Goal: Task Accomplishment & Management: Manage account settings

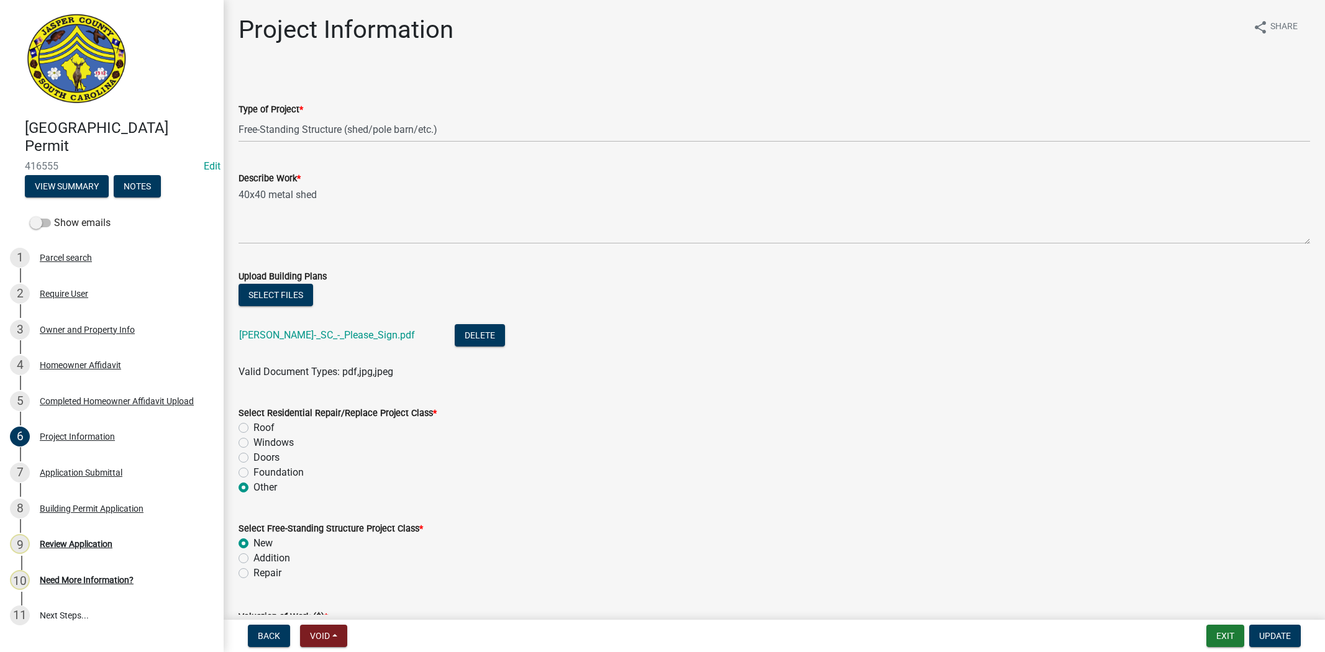
select select "f53fa719-3ff7-48d2-9eb7-3bbc18bb9995"
click at [1260, 632] on span "Update" at bounding box center [1275, 636] width 32 height 10
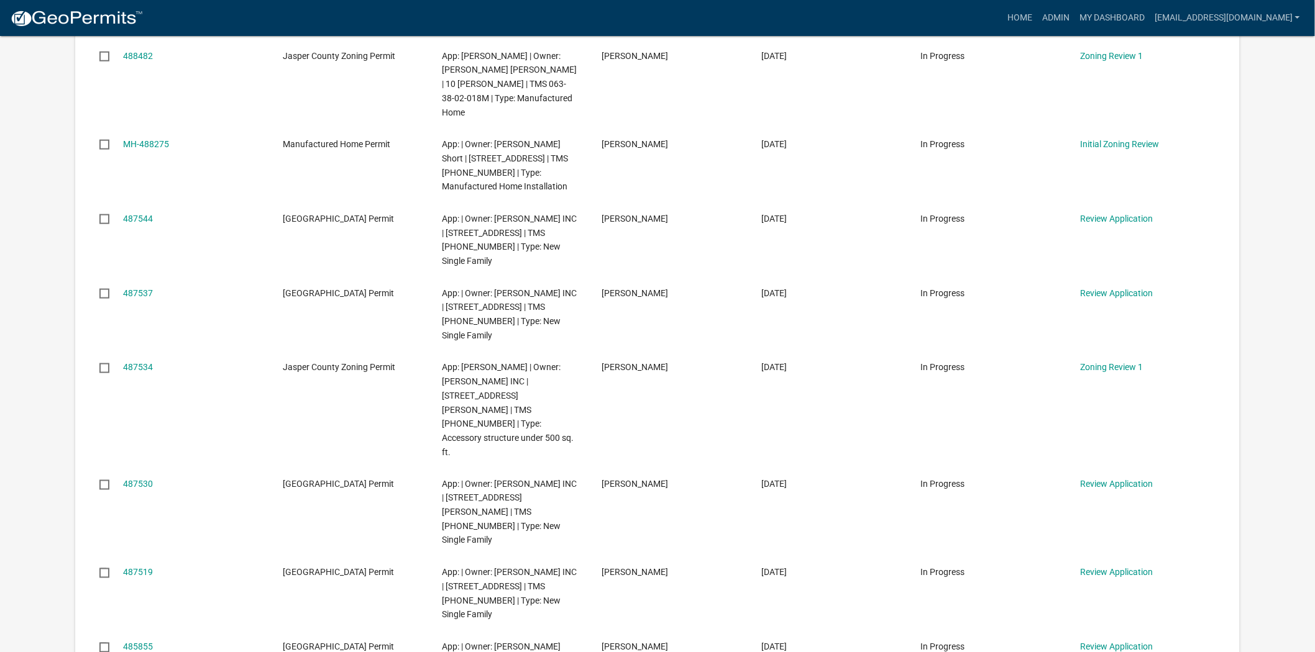
scroll to position [483, 0]
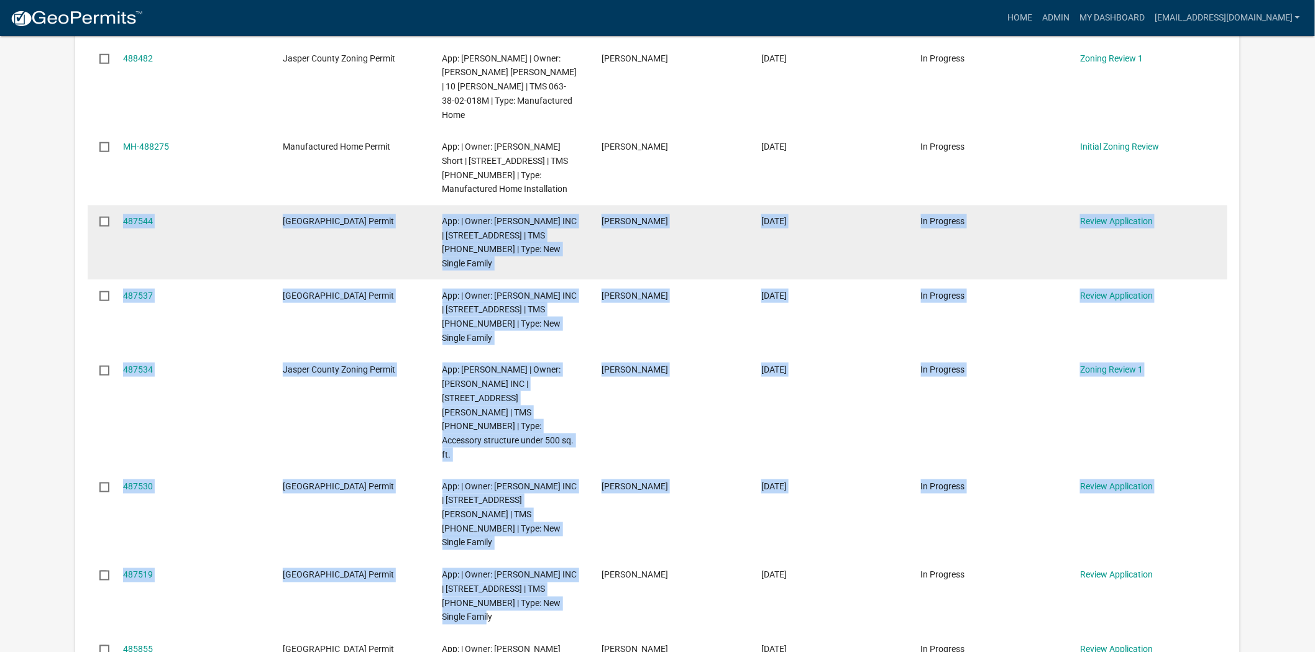
drag, startPoint x: 487, startPoint y: 517, endPoint x: 109, endPoint y: 183, distance: 504.4
click at [106, 183] on datatable-scroller "488534 Jasper County Building Permit App: | Owner: POOVEY LYRIL L | 5175 TILLMA…" at bounding box center [97, 272] width 19 height 843
copy datatable-scroller "487544 Jasper County Building Permit App: | Owner: D R HORTON INC | 8 CASTLE HI…"
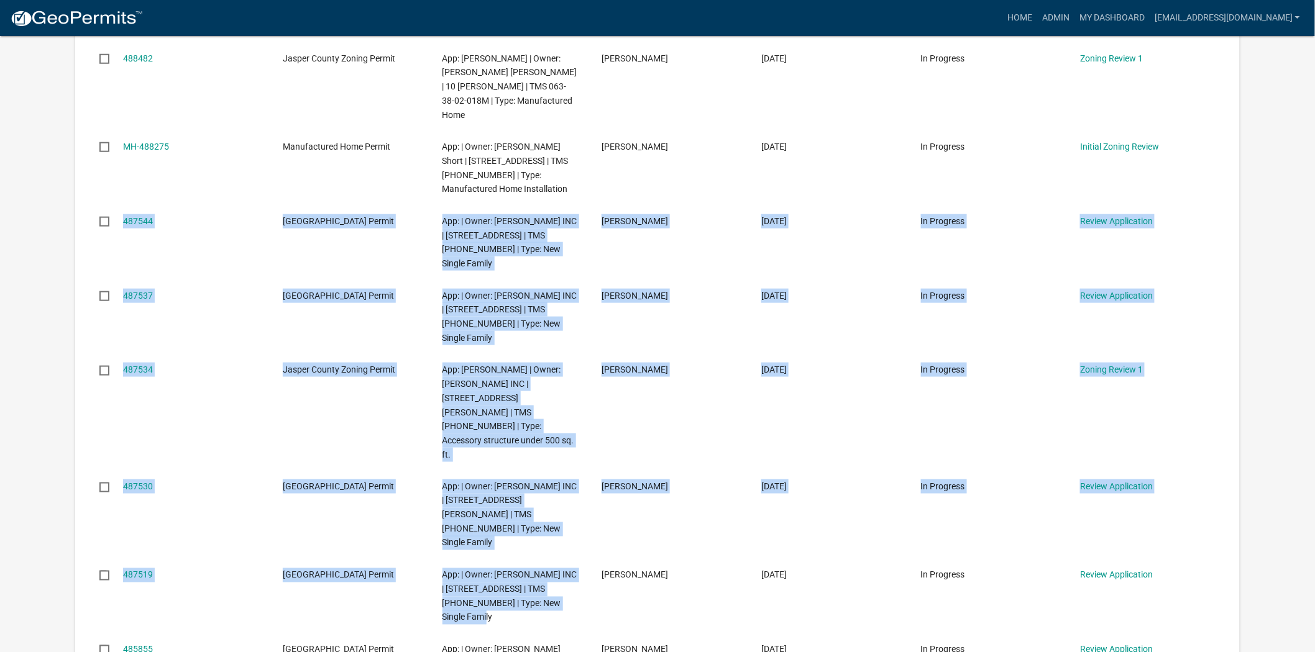
copy datatable-scroller "487544 Jasper County Building Permit App: | Owner: D R HORTON INC | 8 CASTLE HI…"
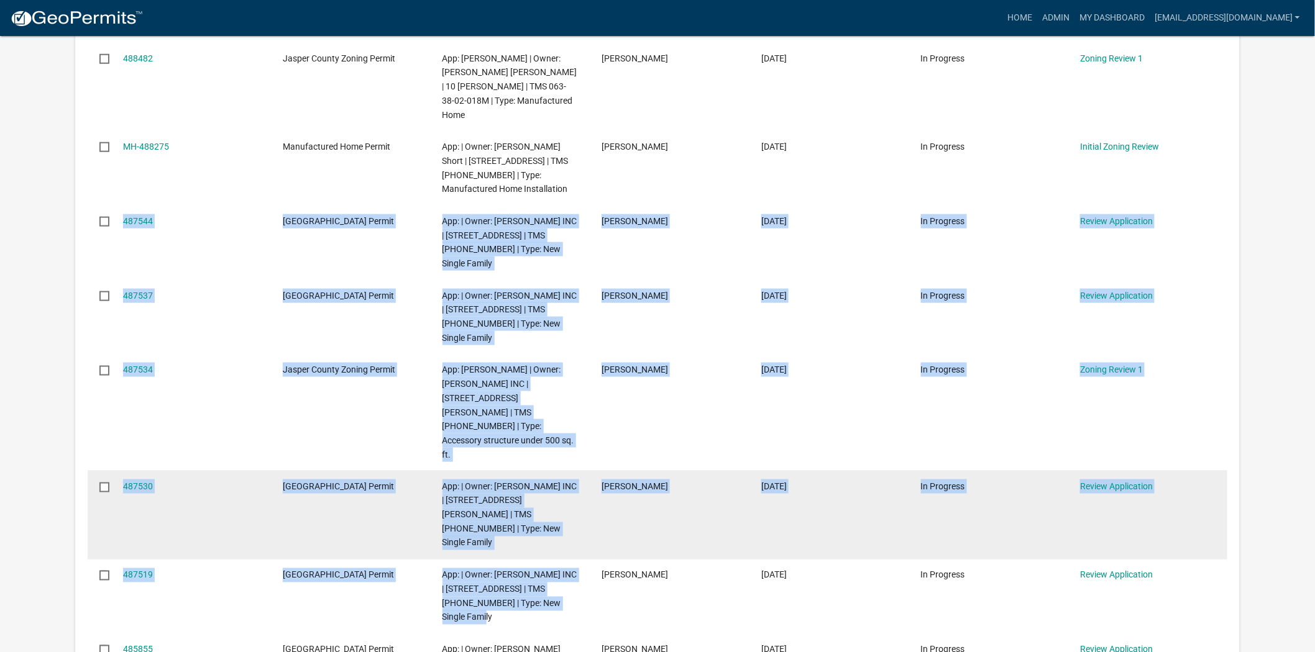
drag, startPoint x: 137, startPoint y: 550, endPoint x: 263, endPoint y: 401, distance: 195.2
click at [263, 471] on datatable-body-cell "487530" at bounding box center [191, 515] width 160 height 89
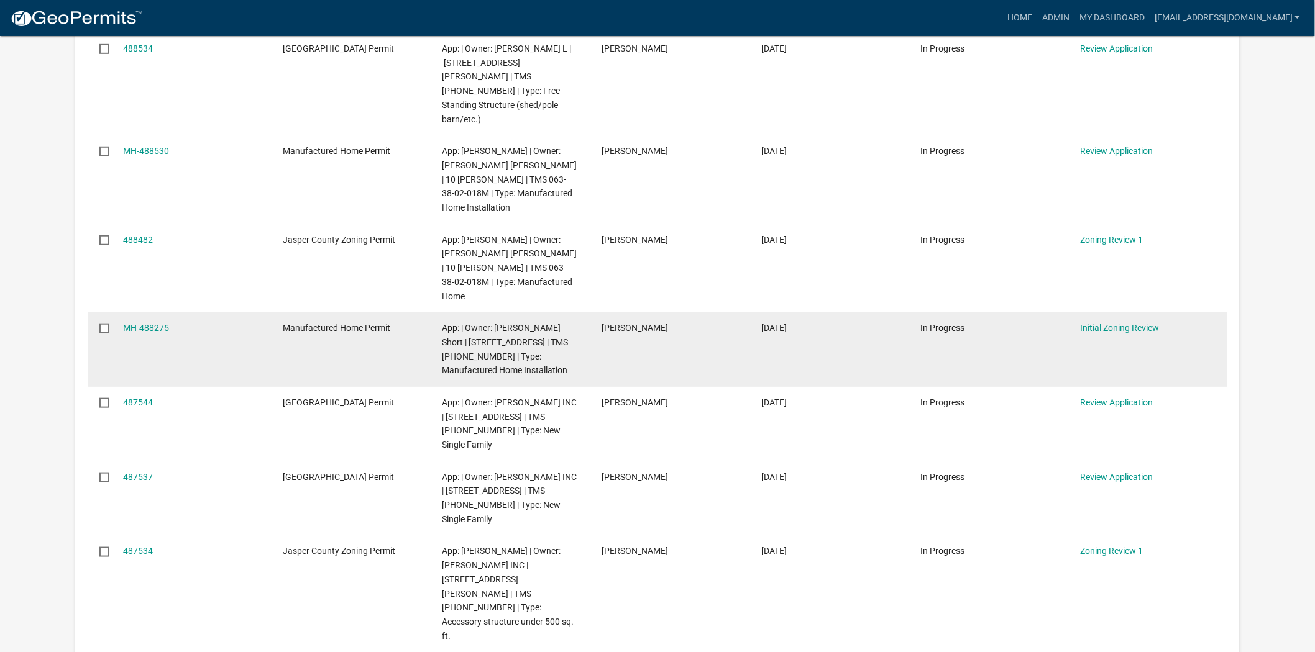
scroll to position [276, 0]
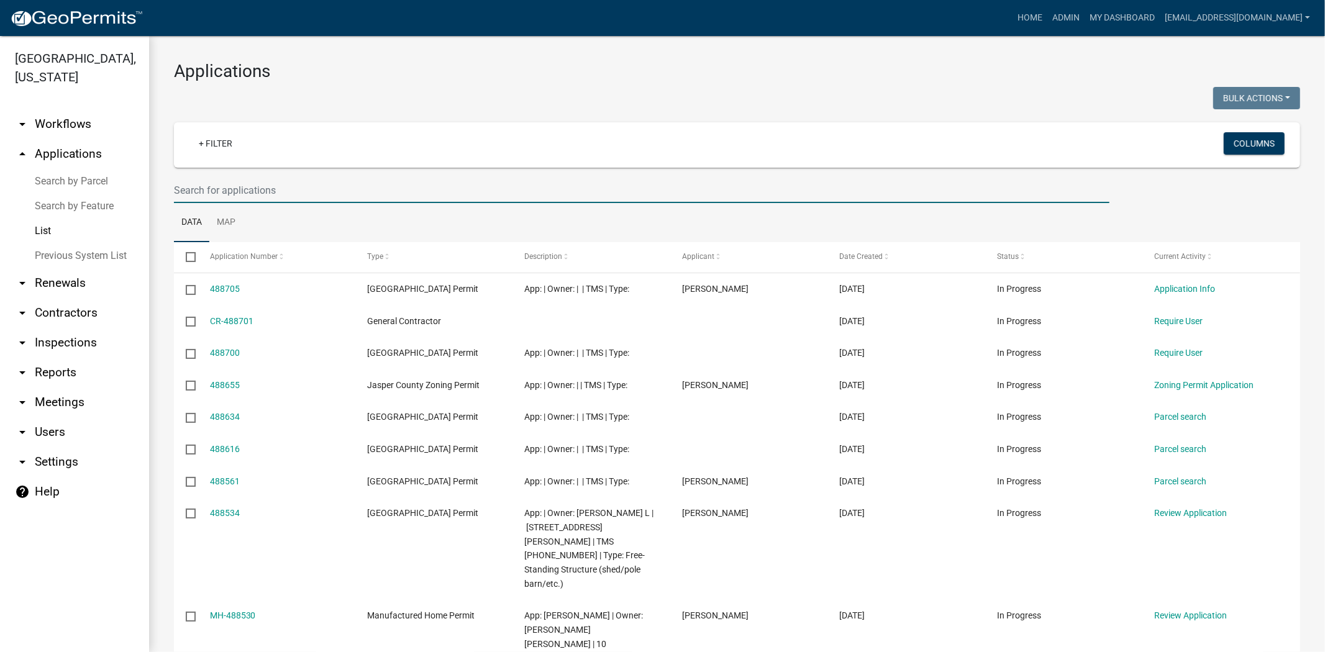
click at [319, 184] on input "text" at bounding box center [642, 190] width 936 height 25
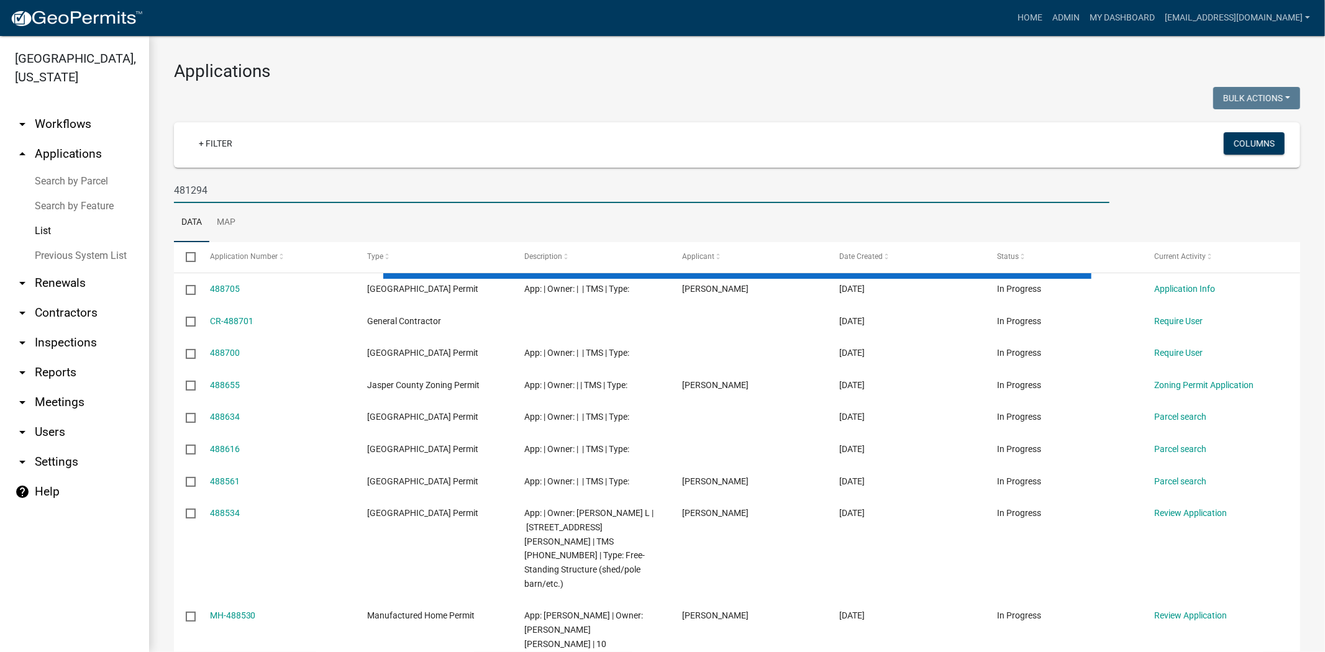
type input "481294"
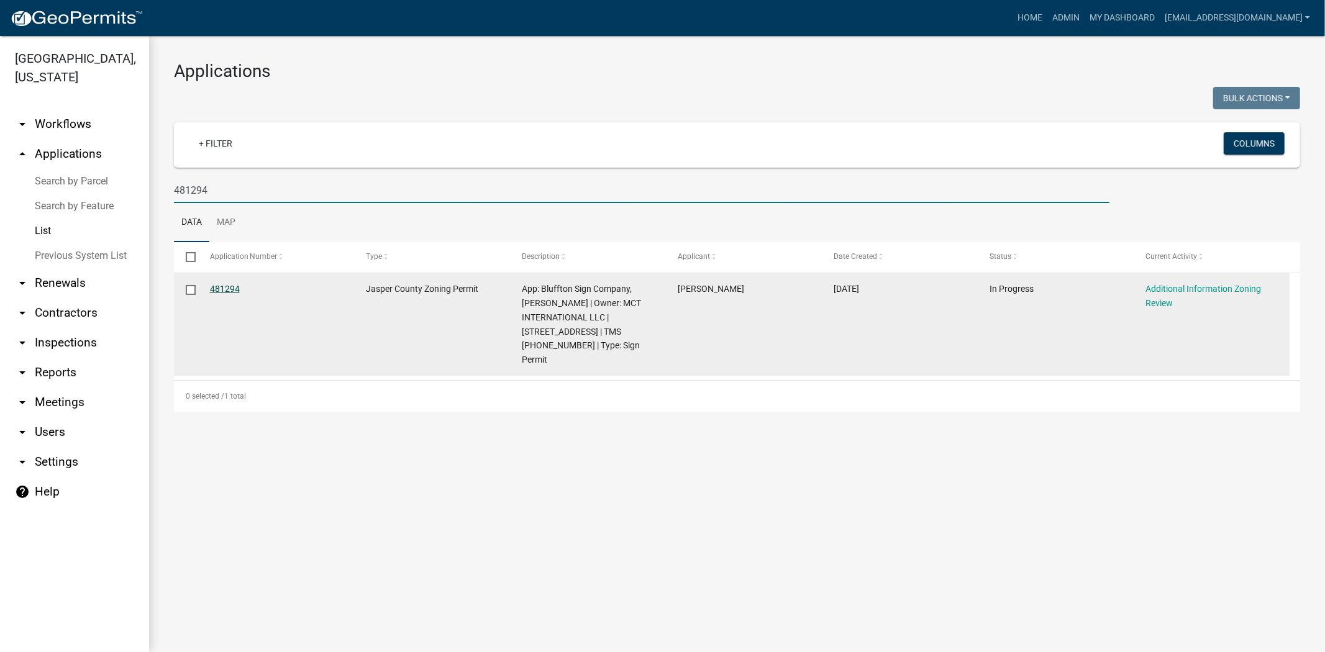
click at [237, 290] on link "481294" at bounding box center [225, 289] width 30 height 10
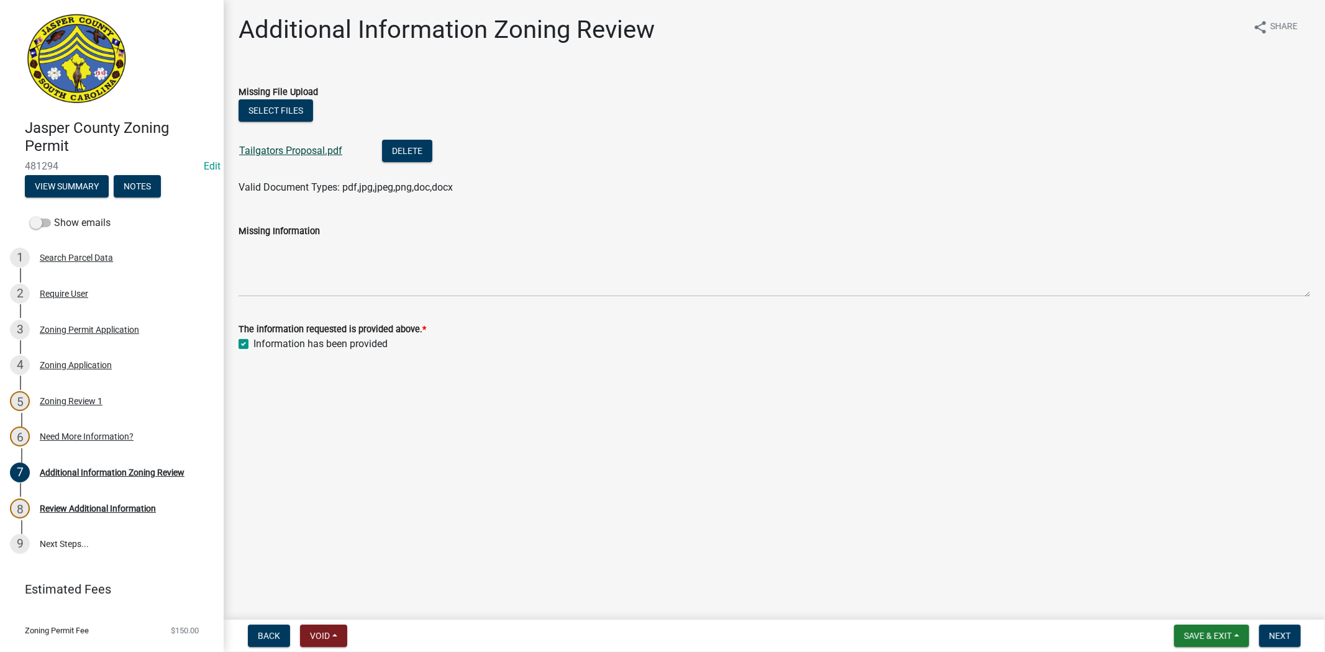
click at [299, 146] on link "Tailgators Proposal.pdf" at bounding box center [290, 151] width 103 height 12
click at [118, 326] on div "Zoning Permit Application" at bounding box center [89, 330] width 99 height 9
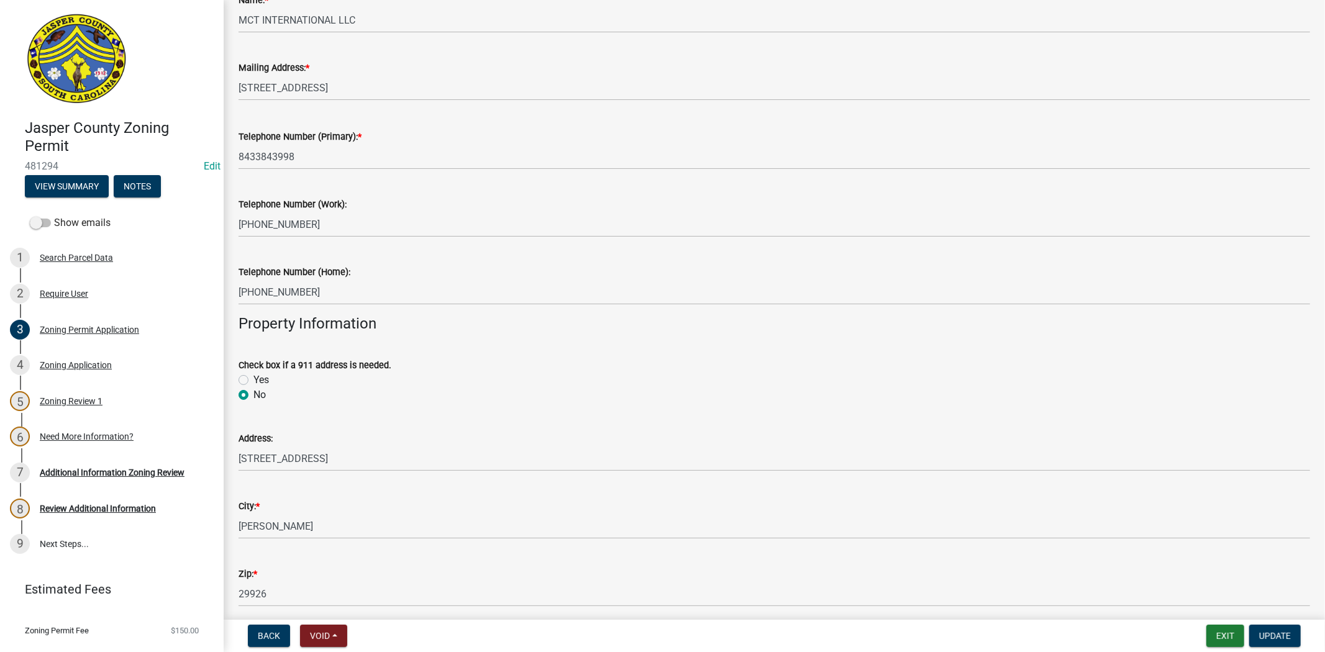
scroll to position [483, 0]
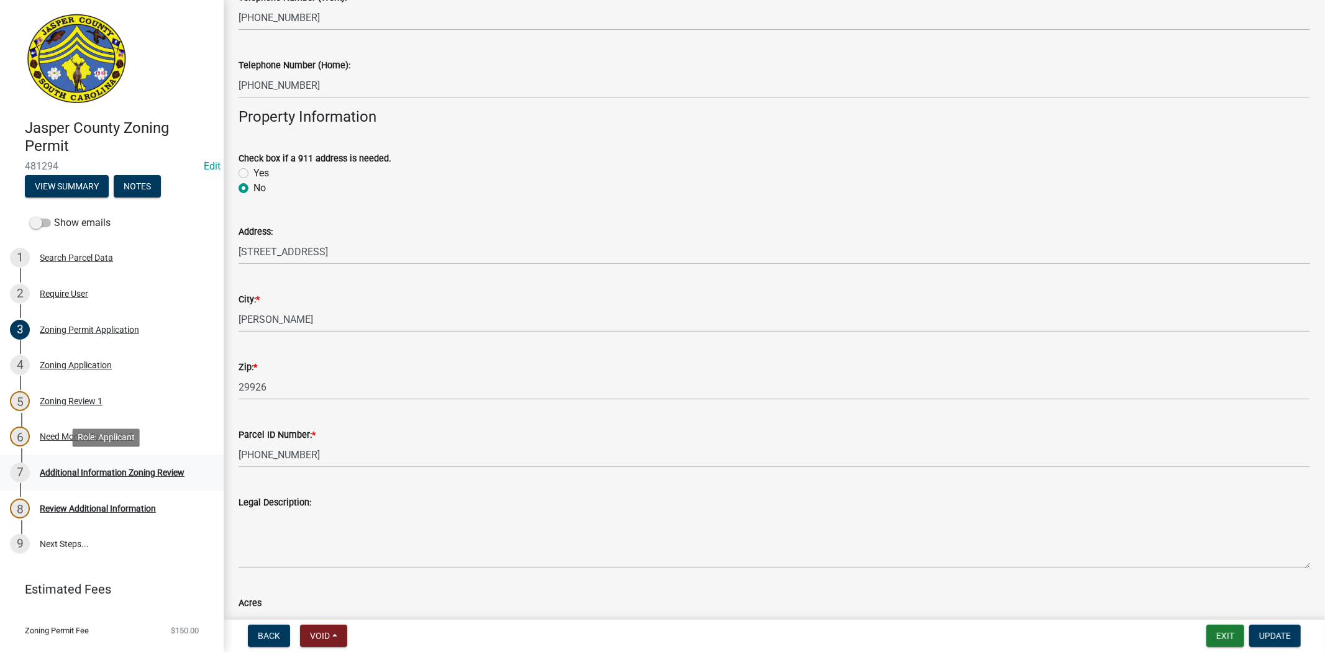
click at [132, 468] on div "Additional Information Zoning Review" at bounding box center [112, 472] width 145 height 9
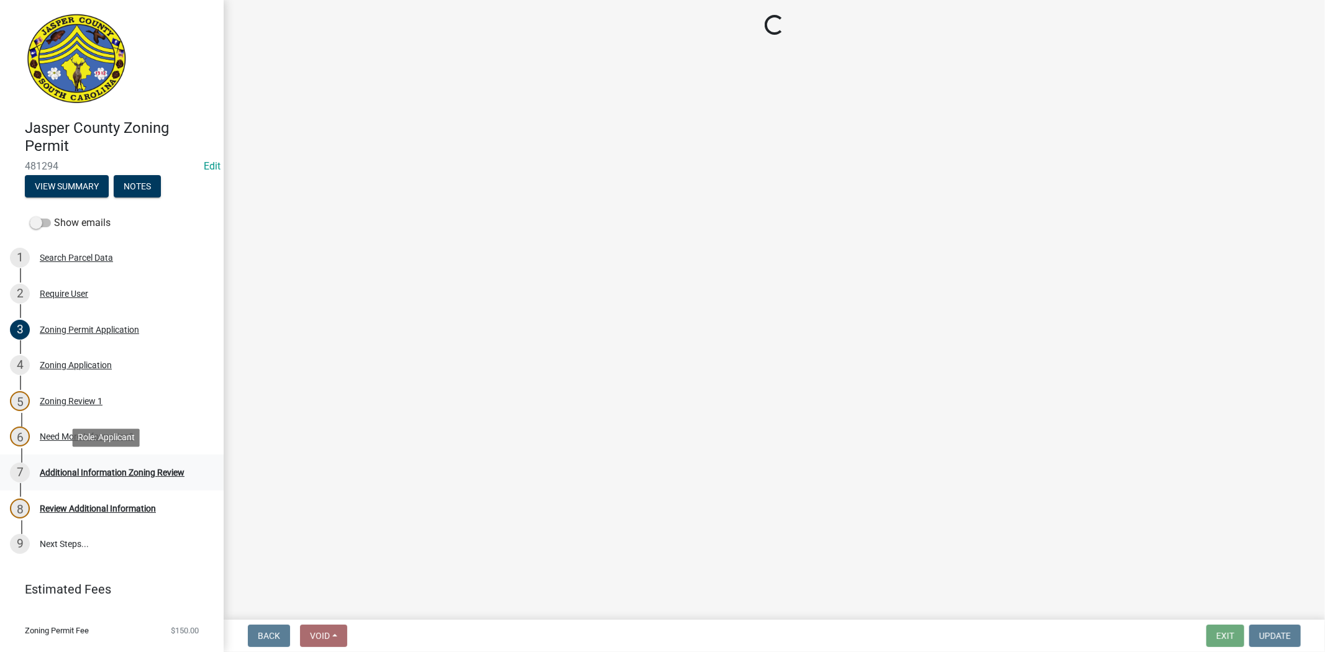
scroll to position [0, 0]
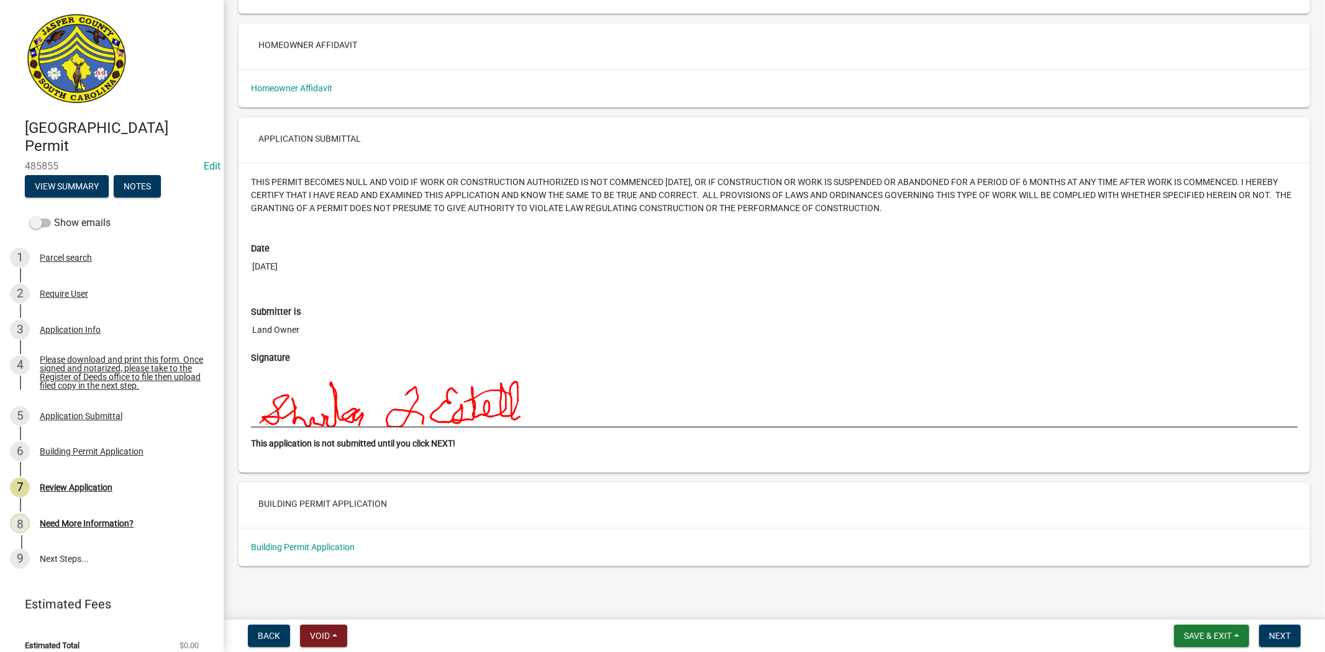
scroll to position [2813, 0]
click at [1274, 637] on span "Next" at bounding box center [1280, 636] width 22 height 10
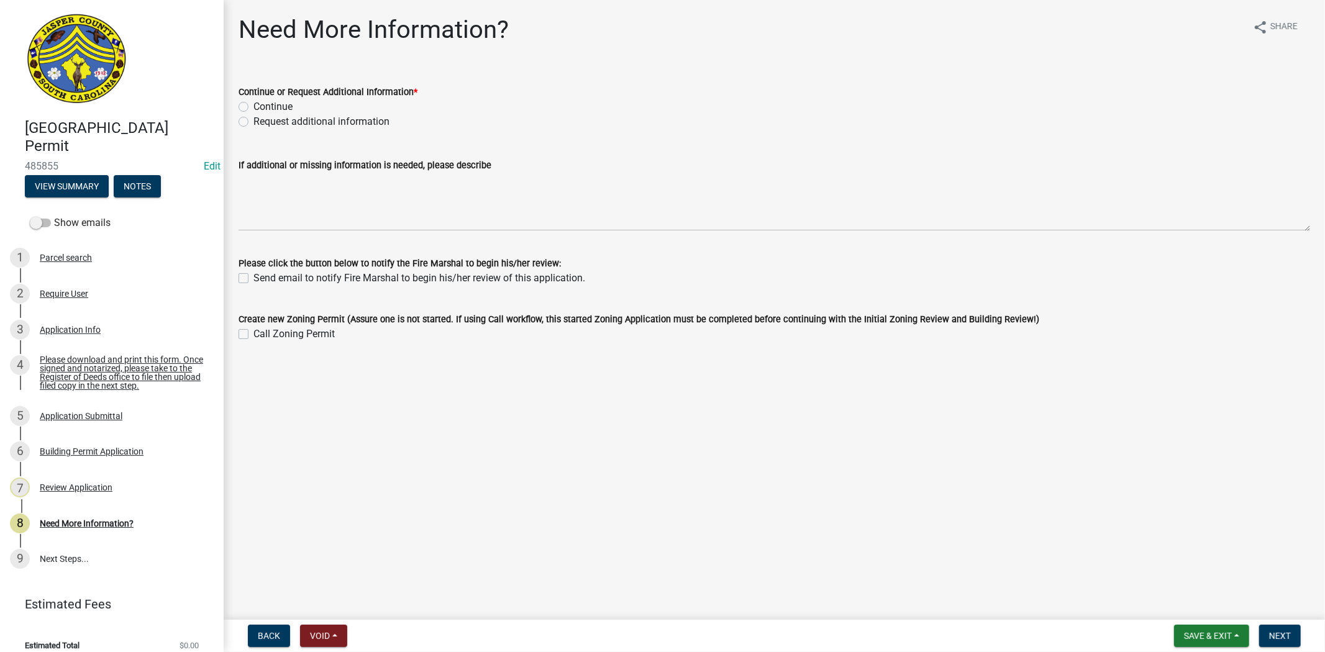
click at [253, 123] on label "Request additional information" at bounding box center [321, 121] width 136 height 15
click at [253, 122] on input "Request additional information" at bounding box center [257, 118] width 8 height 8
radio input "true"
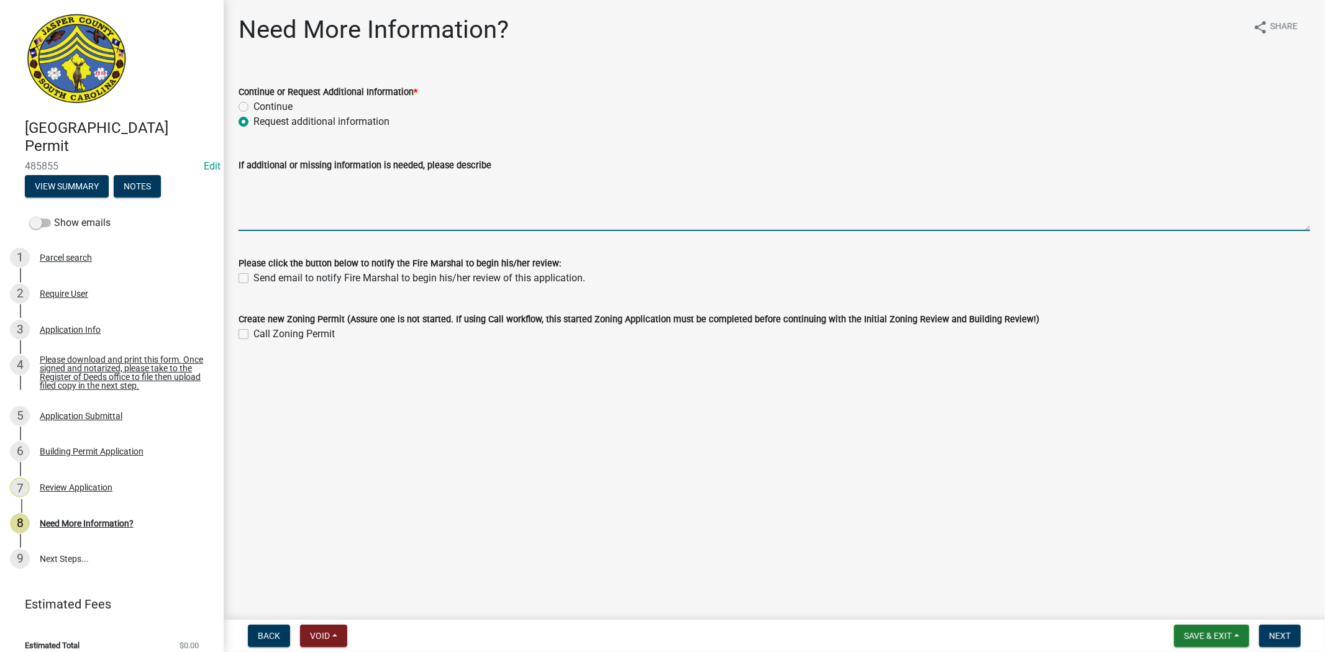
click at [278, 190] on textarea "If additional or missing information is needed, please describe" at bounding box center [775, 202] width 1072 height 58
type textarea "p"
type textarea "Please apply for a manufacture home permit and select, Mobile home demolition"
click at [1279, 641] on button "Next" at bounding box center [1280, 636] width 42 height 22
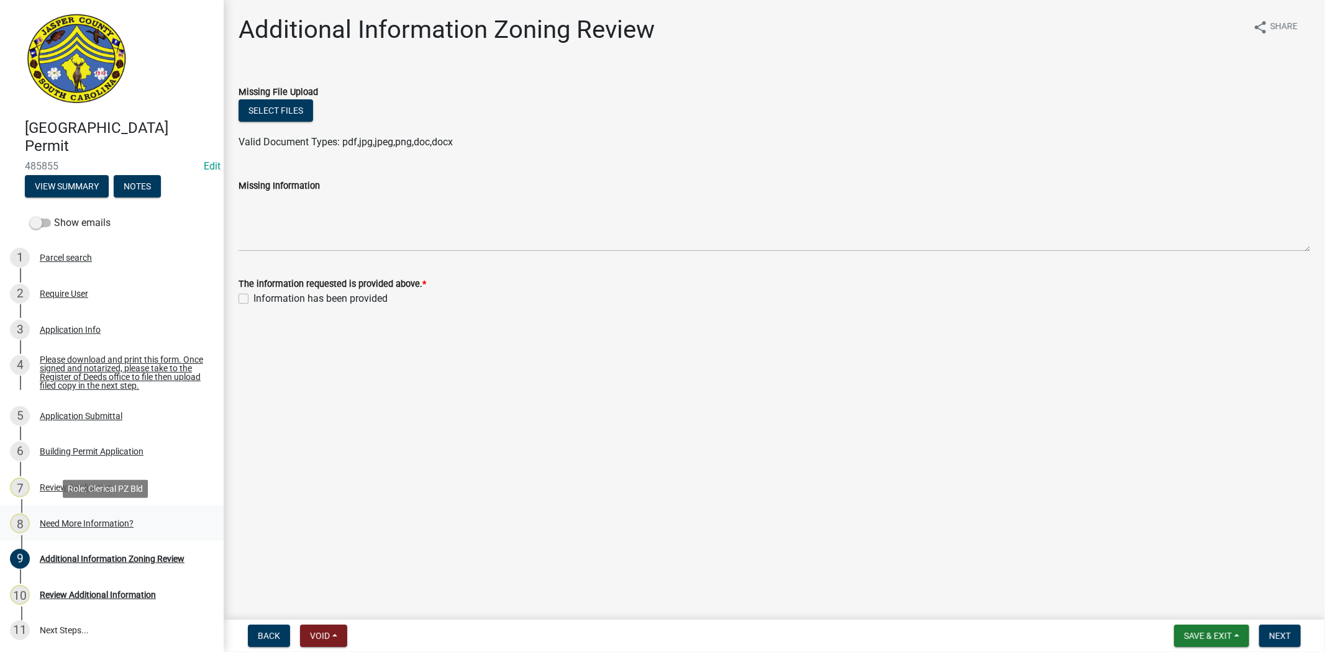
click at [83, 523] on div "Need More Information?" at bounding box center [87, 523] width 94 height 9
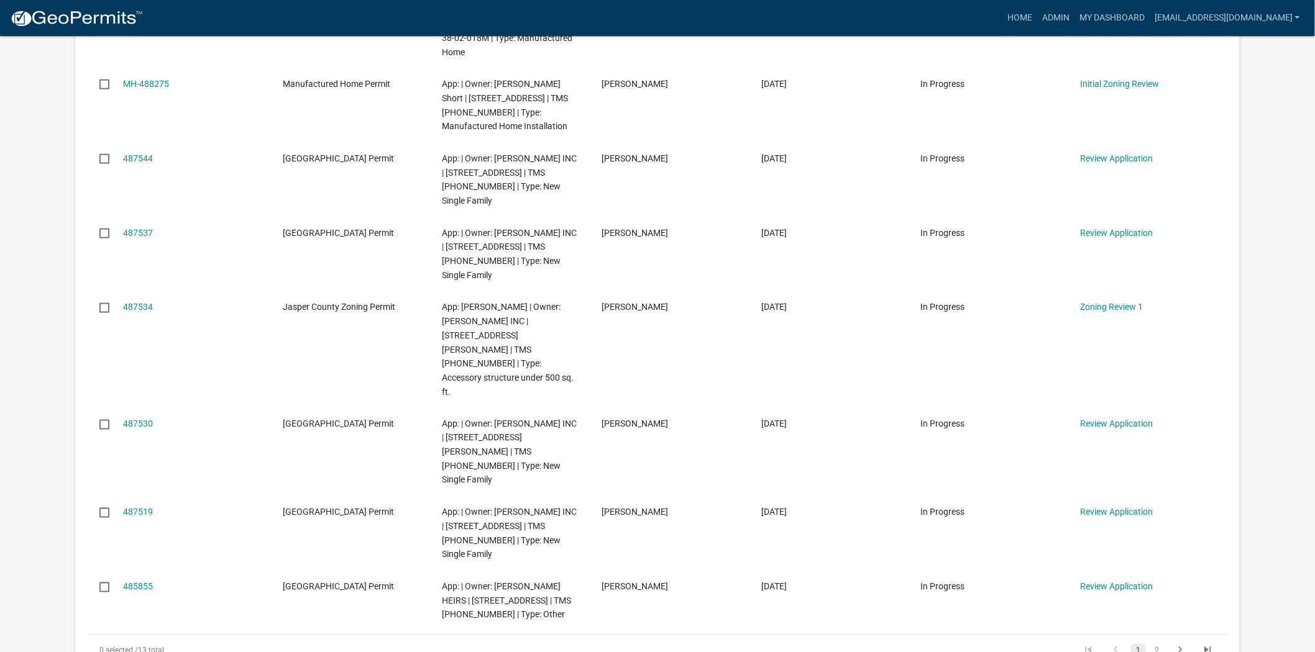
scroll to position [552, 0]
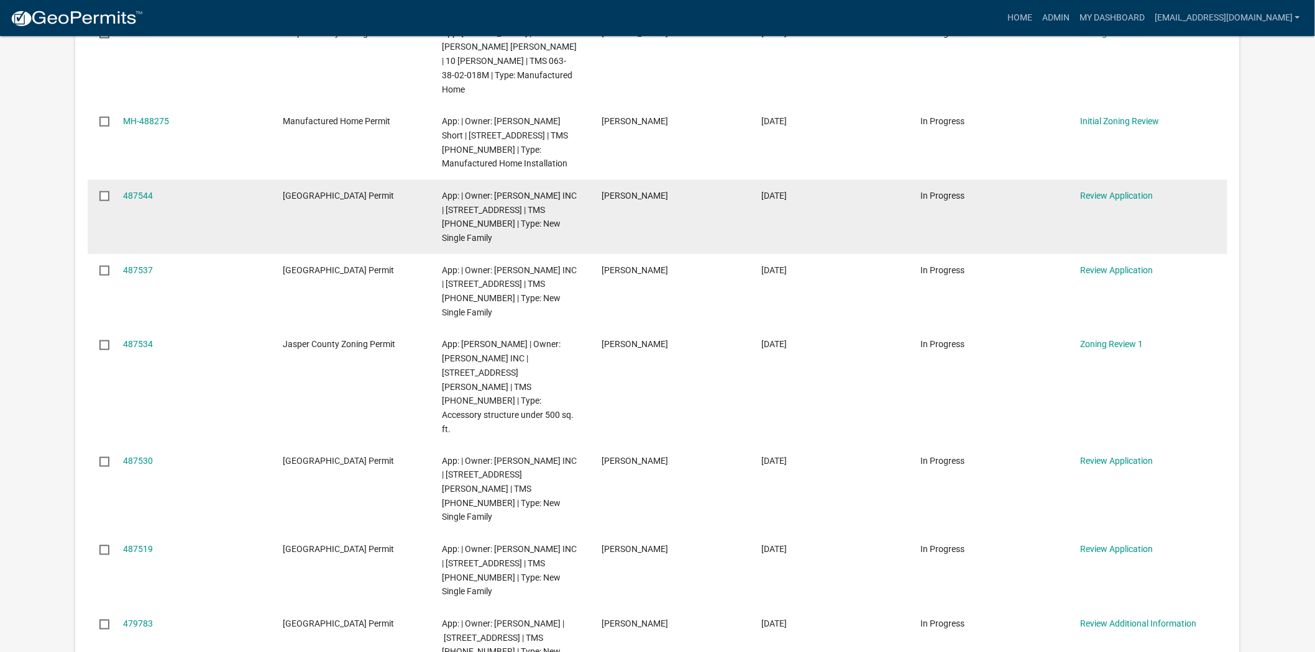
scroll to position [483, 0]
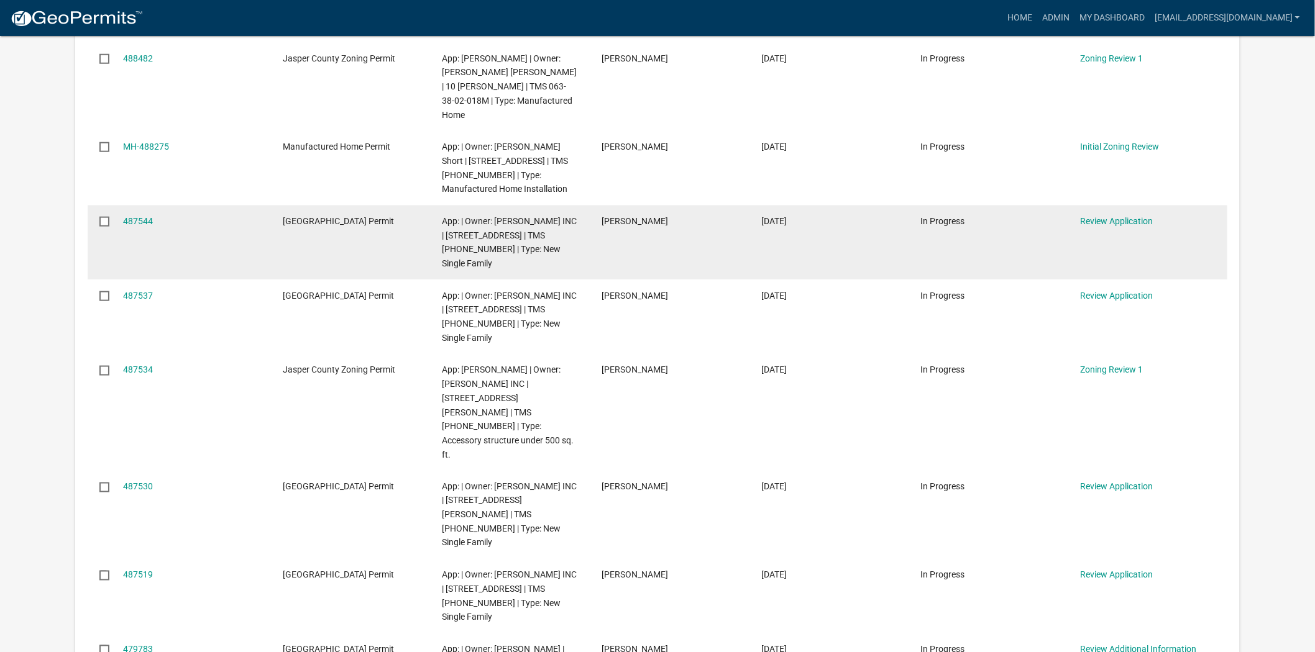
drag, startPoint x: 187, startPoint y: 345, endPoint x: 98, endPoint y: 209, distance: 163.0
click at [98, 209] on datatable-scroller "488534 Jasper County Building Permit App: | Owner: POOVEY LYRIL L | 5175 TILLMA…" at bounding box center [97, 279] width 19 height 857
copy datatable-scroller "487544 Jasper County Building Permit App: | Owner: D R HORTON INC | 8 CASTLE HI…"
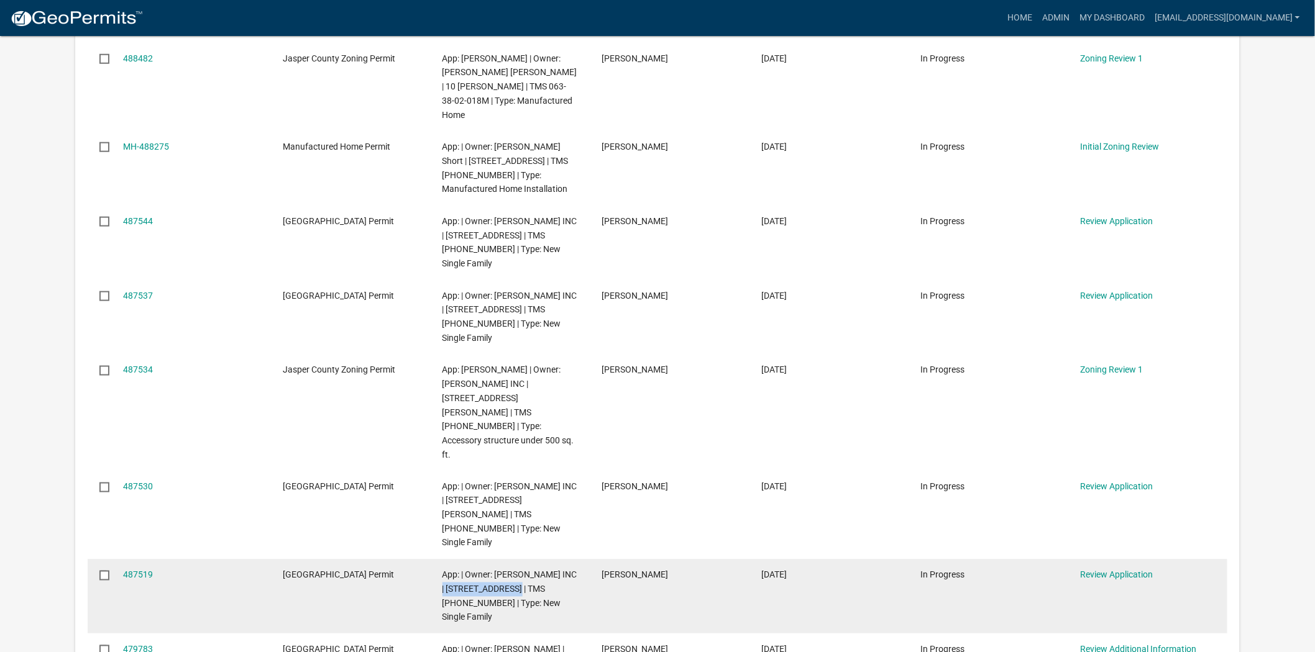
drag, startPoint x: 525, startPoint y: 487, endPoint x: 444, endPoint y: 491, distance: 80.9
click at [444, 570] on span "App: | Owner: [PERSON_NAME] INC | [STREET_ADDRESS] | TMS [PHONE_NUMBER] | Type:…" at bounding box center [509, 596] width 135 height 52
copy span "240 CASTLE HILL Dr"
click at [131, 570] on link "487519" at bounding box center [138, 575] width 30 height 10
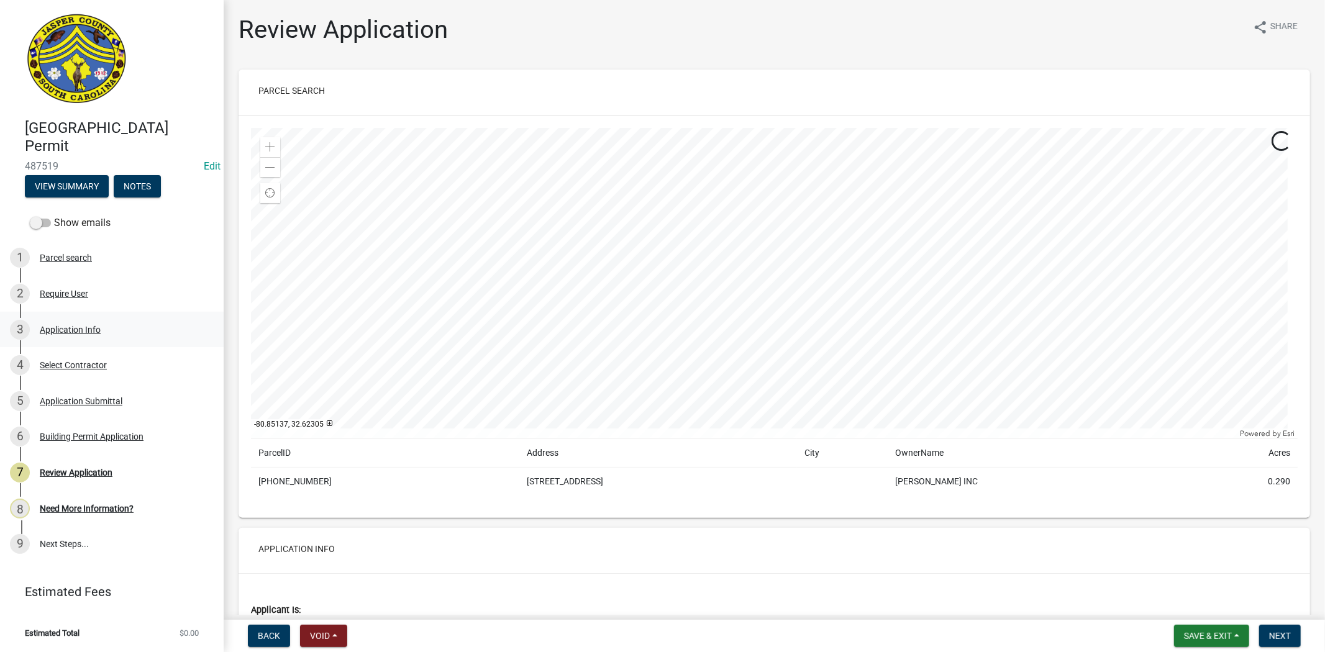
click at [89, 326] on div "Application Info" at bounding box center [70, 330] width 61 height 9
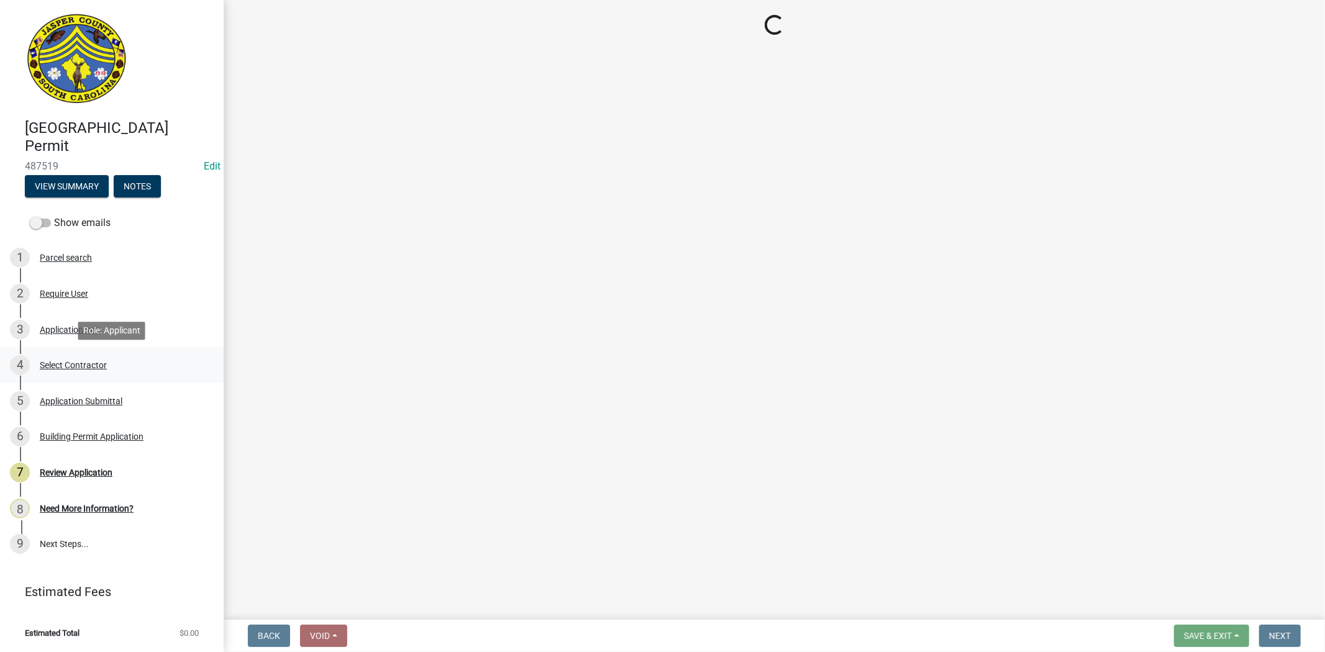
select select "42590599-3c97-479d-b3e9-fbeca9af4fb5"
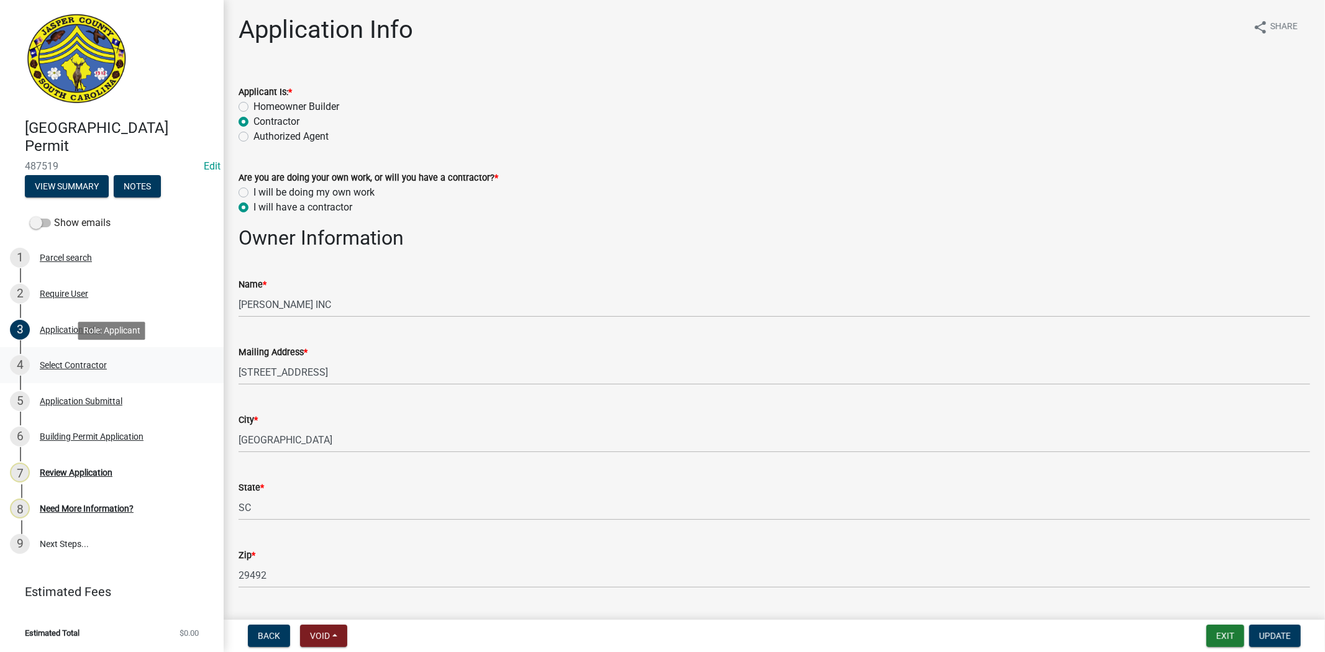
click at [73, 368] on div "Select Contractor" at bounding box center [73, 365] width 67 height 9
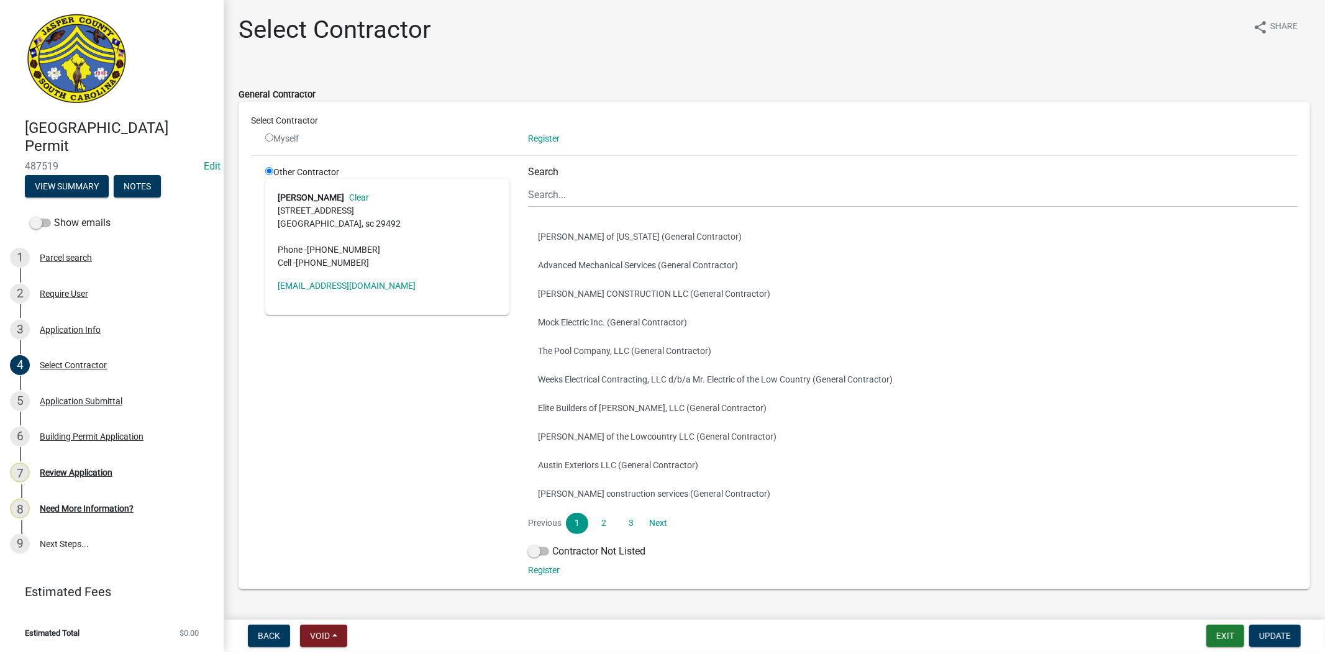
click at [344, 194] on link "Clear" at bounding box center [356, 198] width 25 height 10
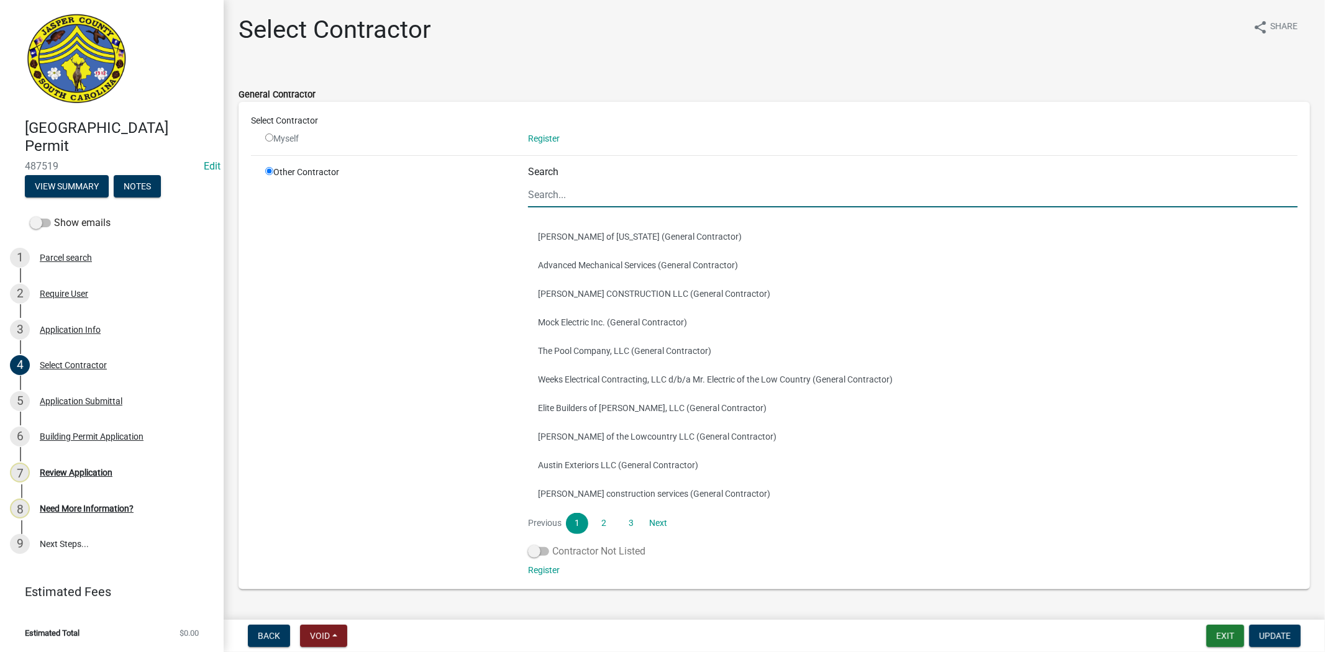
click at [539, 553] on span at bounding box center [538, 551] width 21 height 9
click at [552, 544] on input "Contractor Not Listed" at bounding box center [552, 544] width 0 height 0
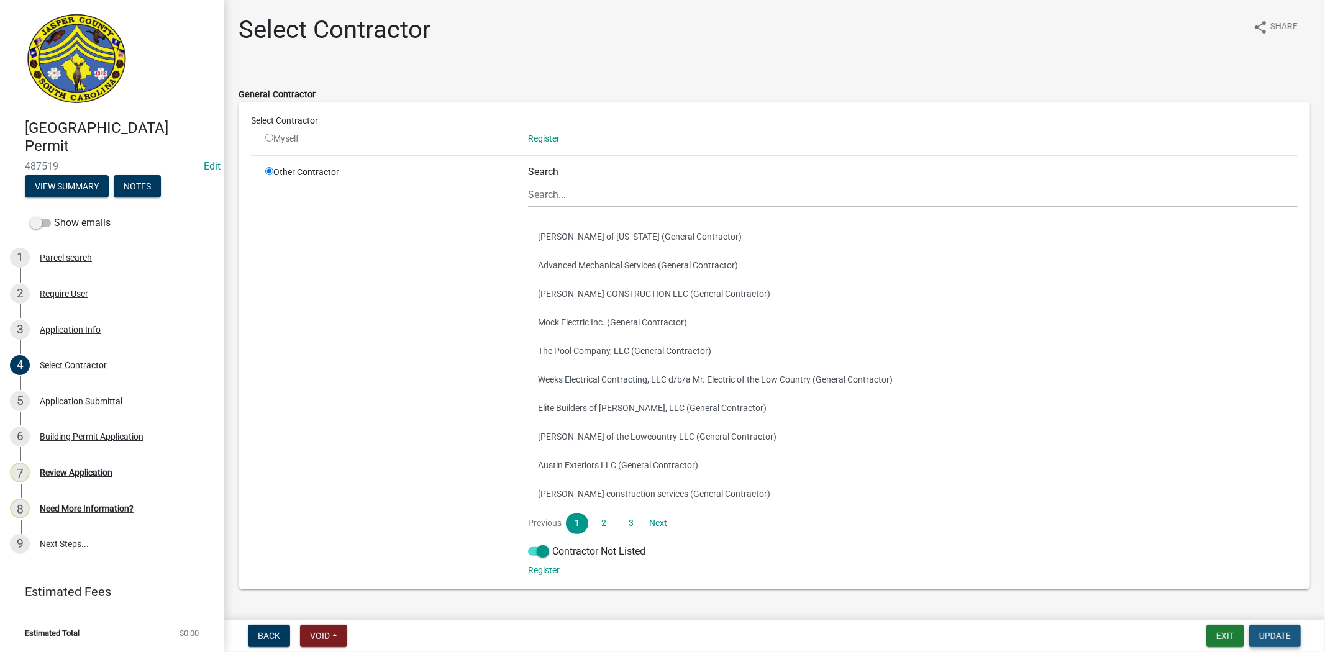
click at [1277, 636] on span "Update" at bounding box center [1275, 636] width 32 height 10
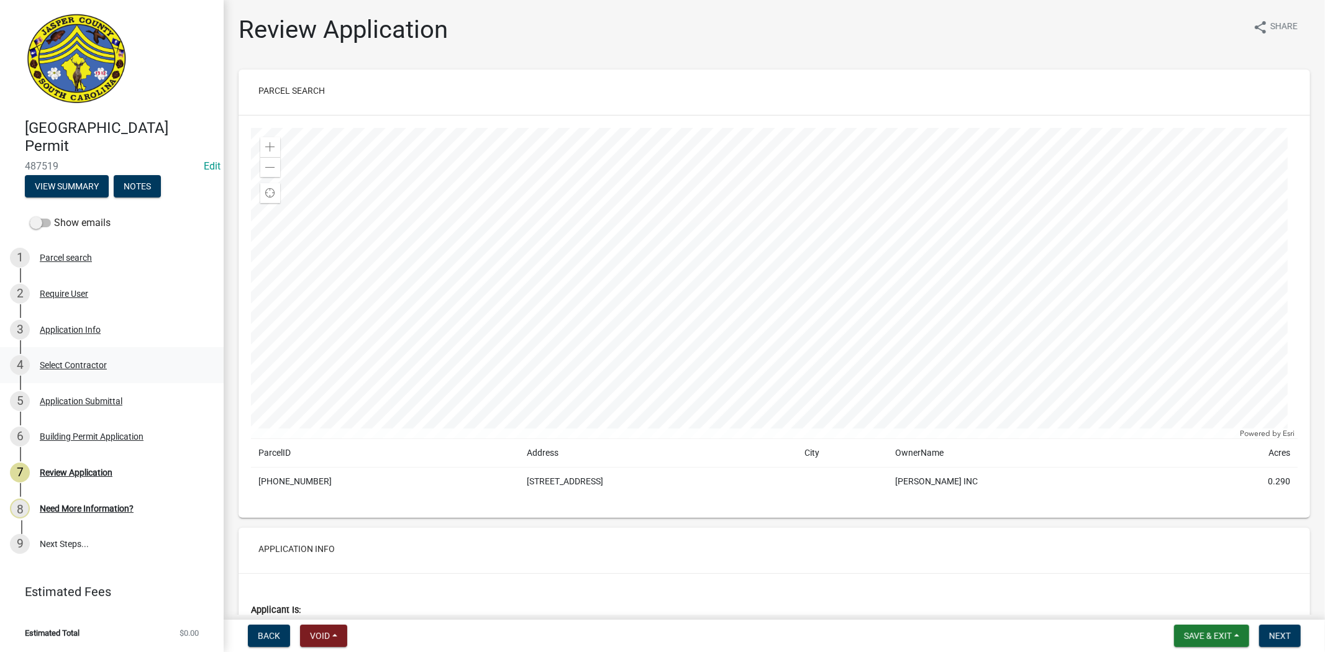
click at [73, 362] on div "Select Contractor" at bounding box center [73, 365] width 67 height 9
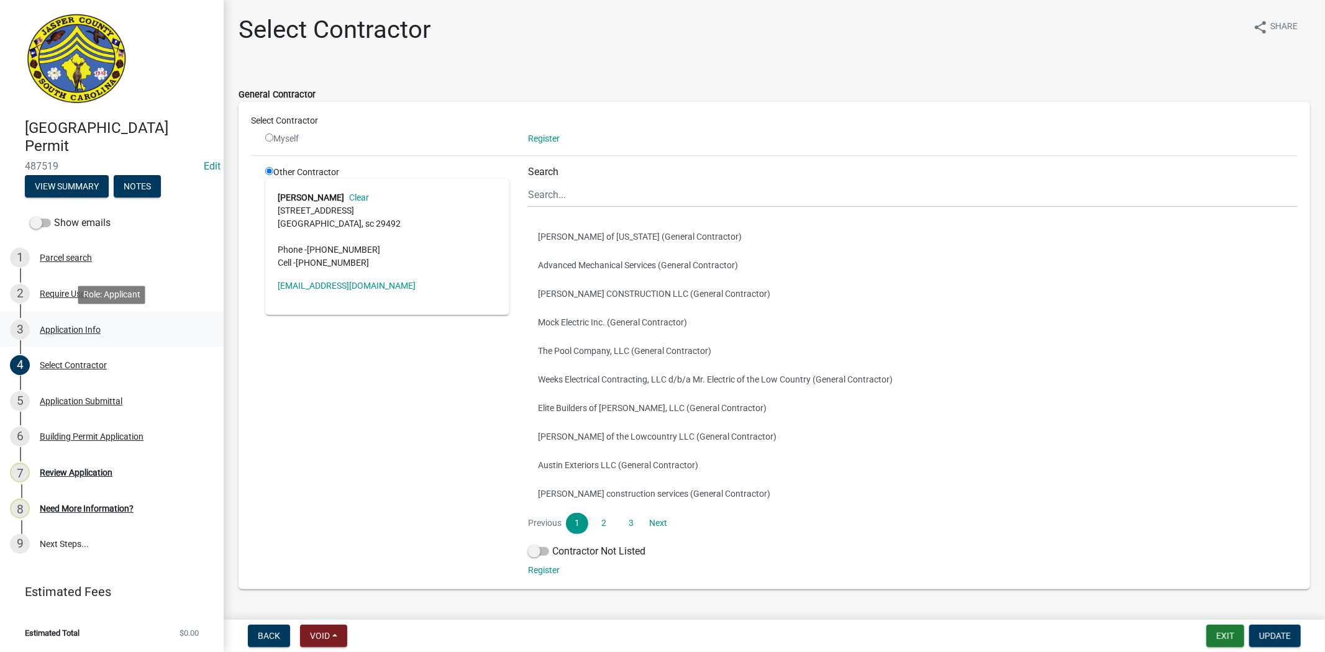
click at [58, 334] on div "3 Application Info" at bounding box center [107, 330] width 194 height 20
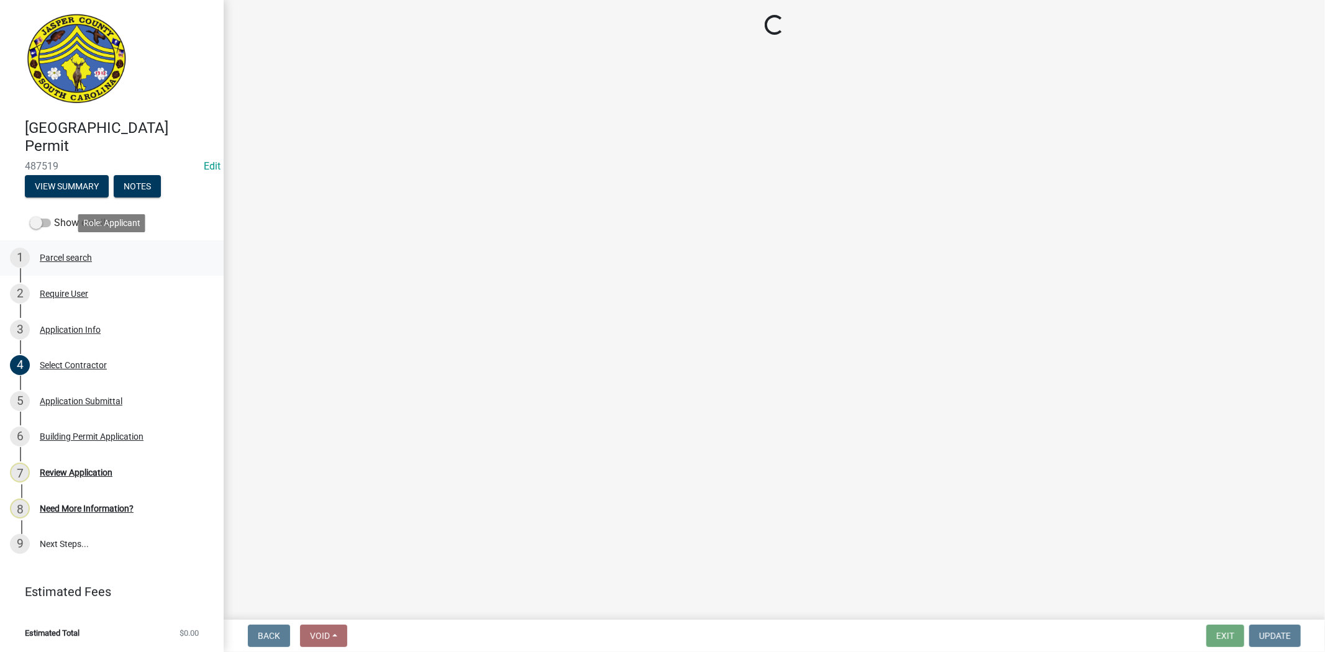
select select "42590599-3c97-479d-b3e9-fbeca9af4fb5"
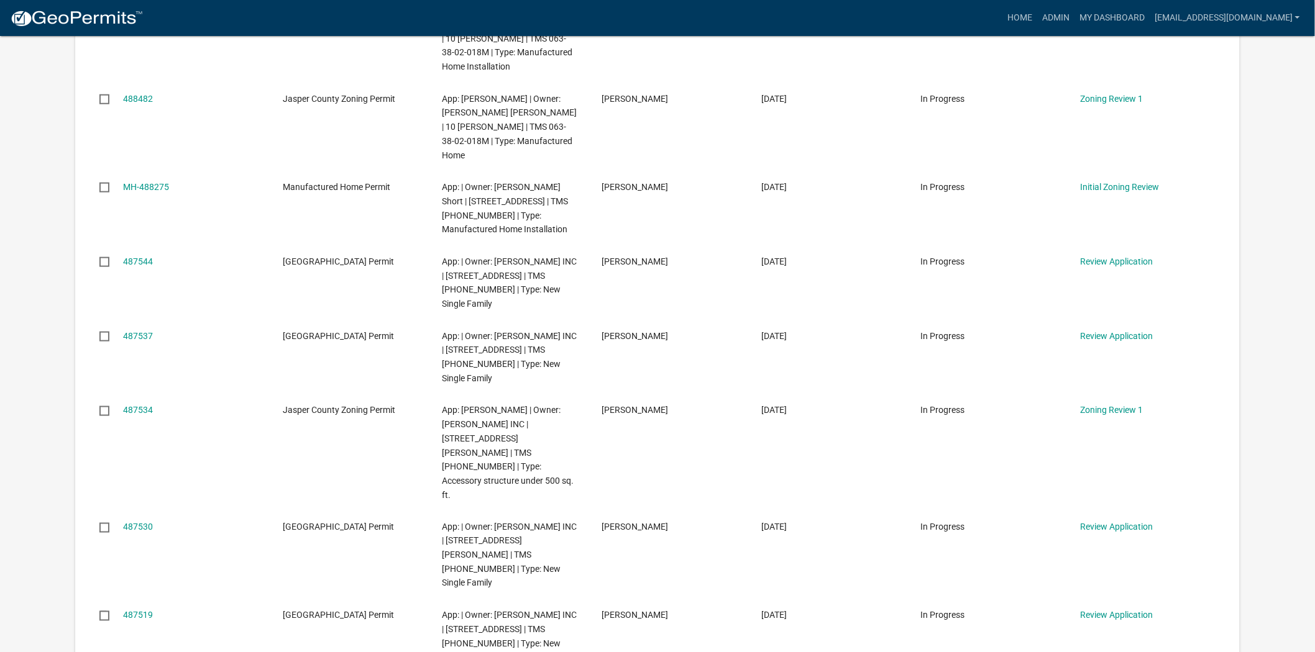
scroll to position [483, 0]
